Goal: Transaction & Acquisition: Purchase product/service

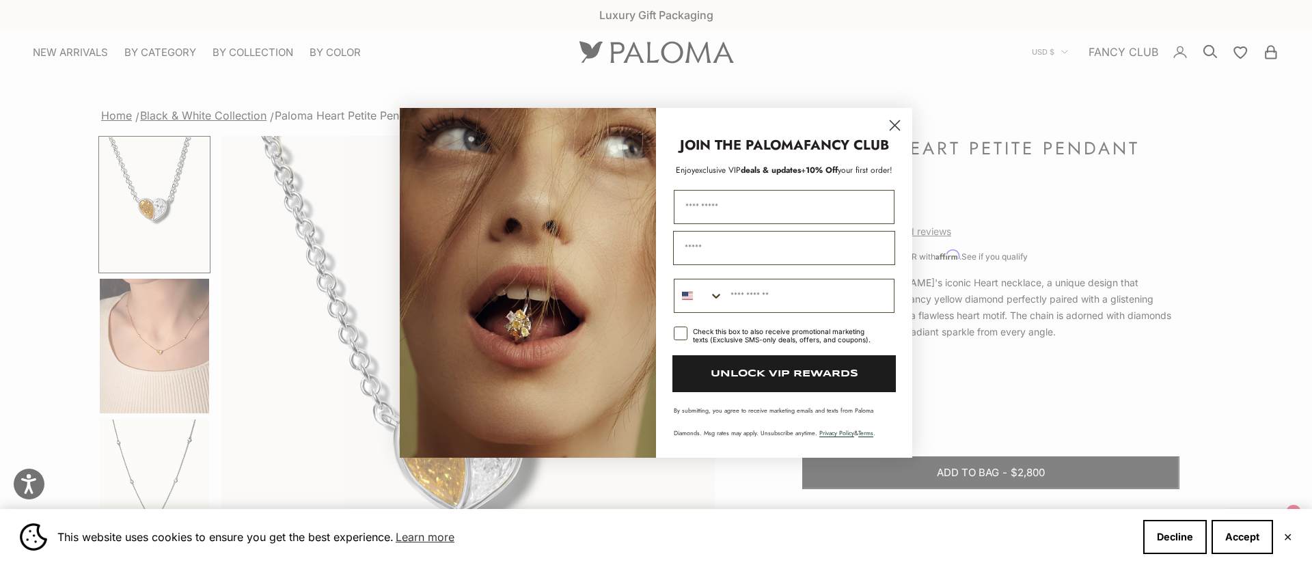
click at [900, 122] on circle "Close dialog" at bounding box center [895, 124] width 23 height 23
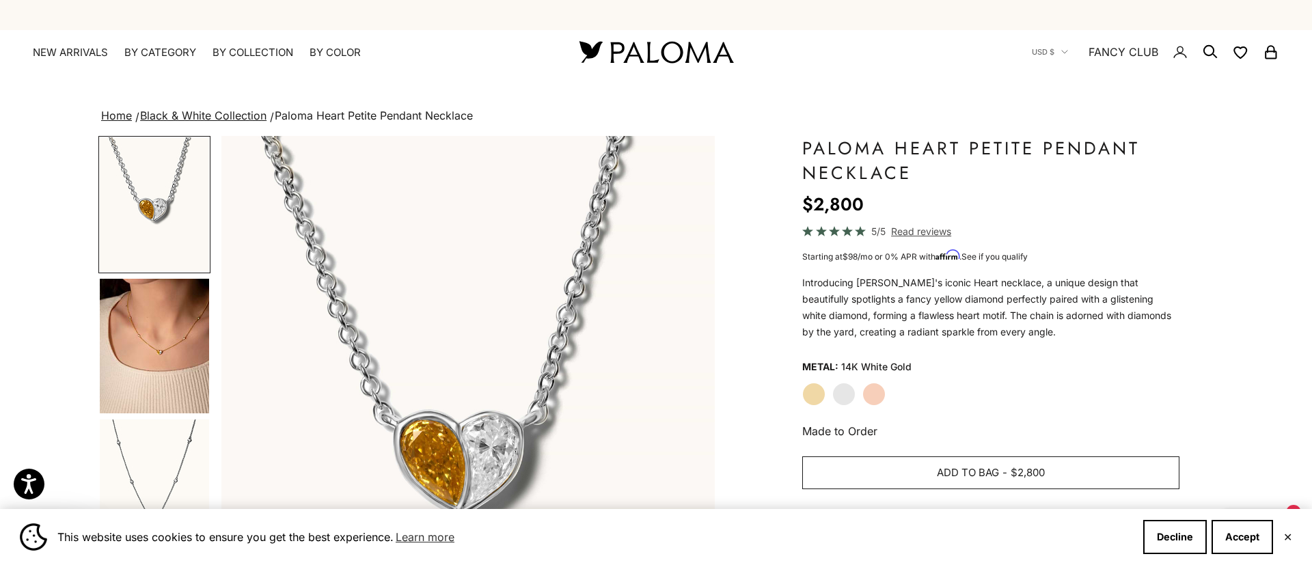
click at [1044, 466] on span "$2,800" at bounding box center [1028, 473] width 34 height 17
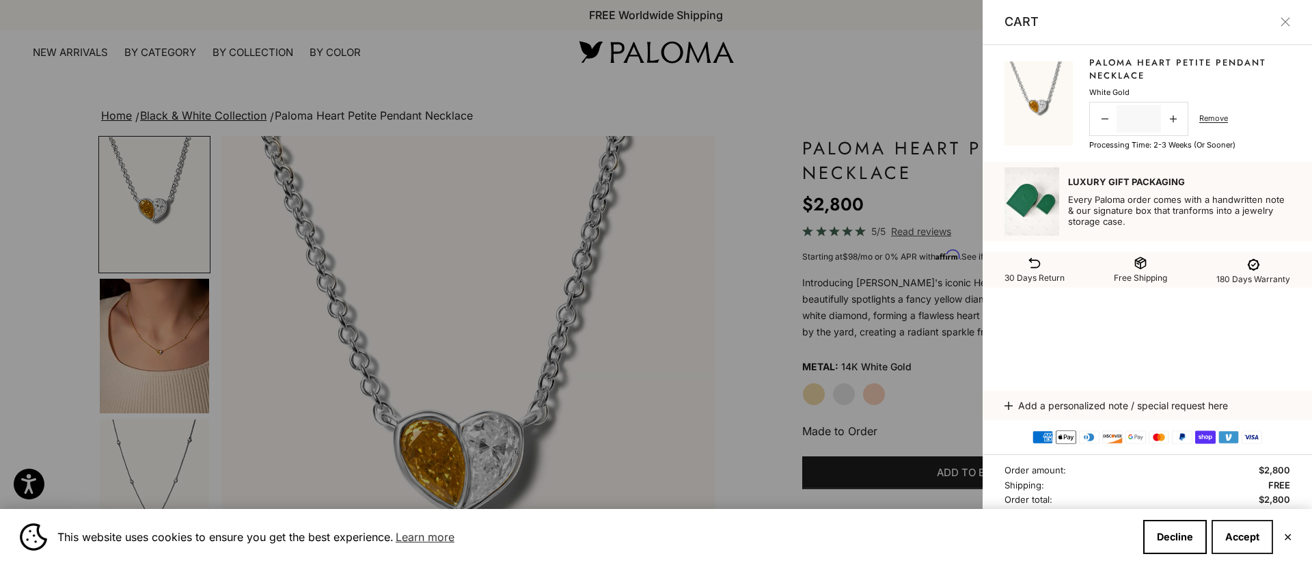
click at [1242, 534] on button "Accept" at bounding box center [1243, 537] width 62 height 34
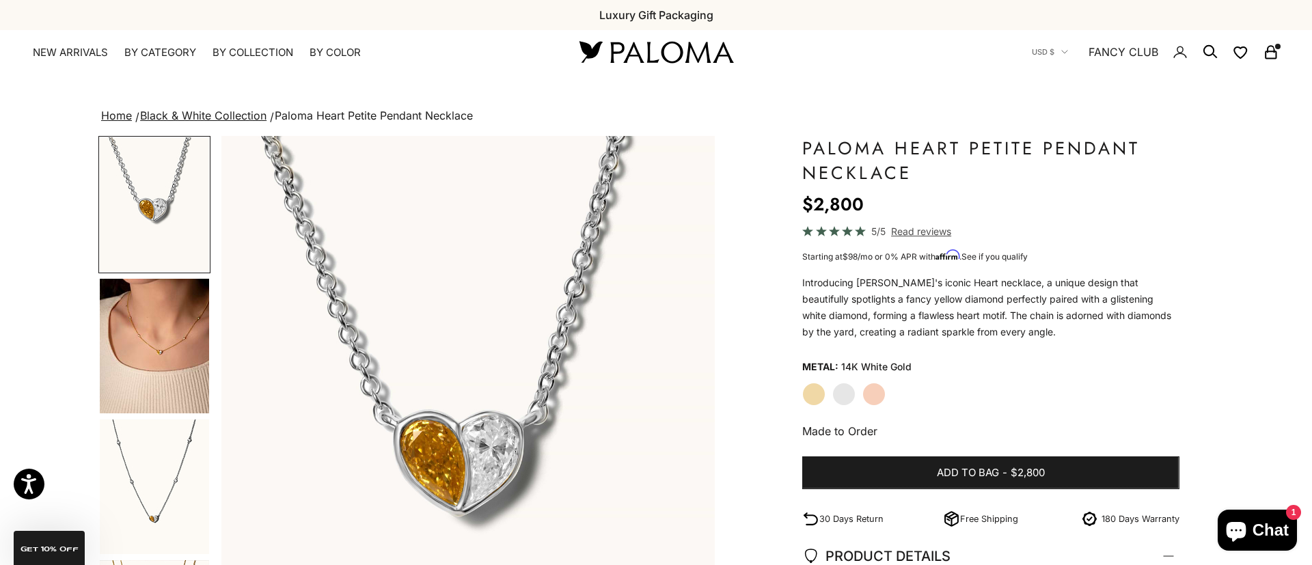
click at [1273, 55] on icon "Secondary navigation" at bounding box center [1271, 52] width 16 height 16
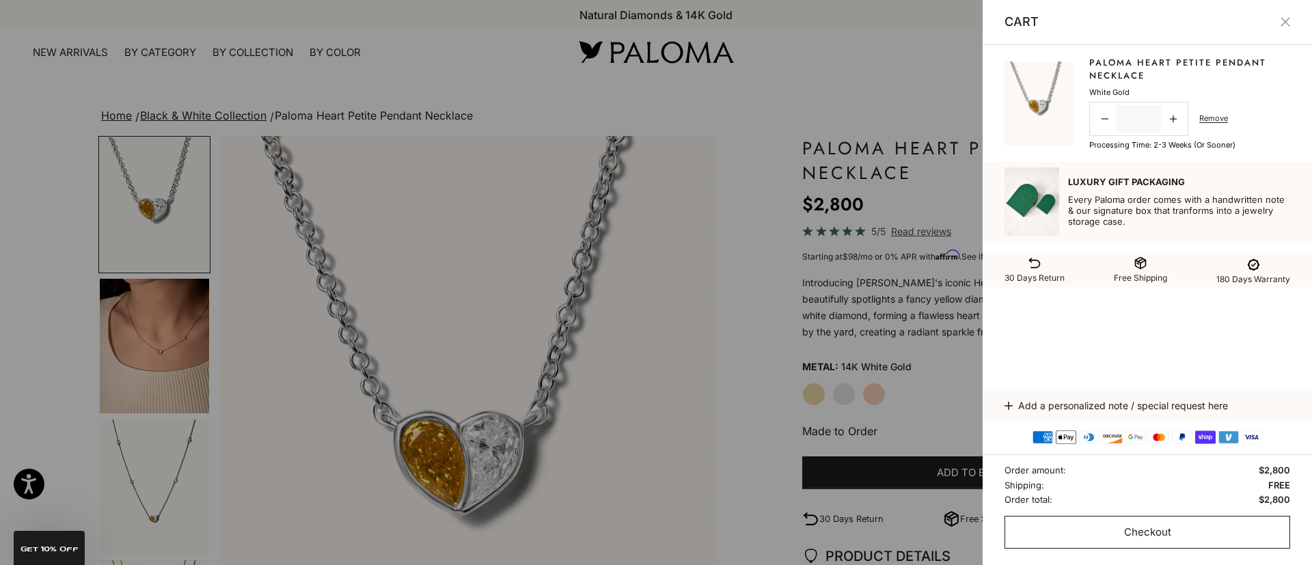
click at [1126, 527] on span "Checkout" at bounding box center [1147, 532] width 47 height 17
